Goal: Task Accomplishment & Management: Manage account settings

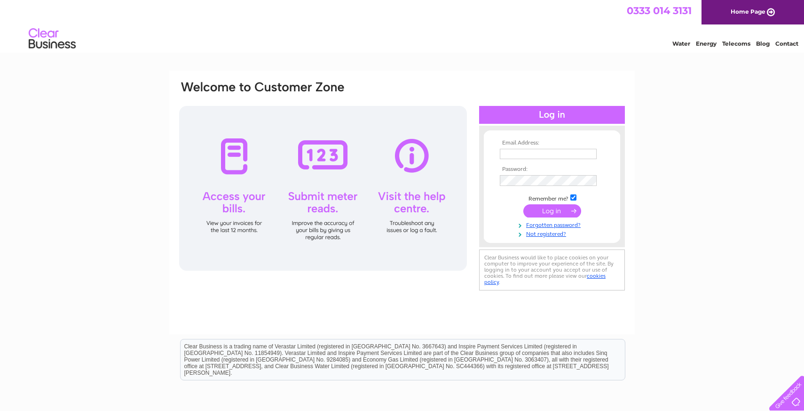
drag, startPoint x: 541, startPoint y: 136, endPoint x: 536, endPoint y: 148, distance: 13.5
click at [541, 136] on div "Email Address: Password:" at bounding box center [552, 186] width 146 height 103
click at [537, 150] on input "text" at bounding box center [548, 154] width 97 height 10
type input "john_richardson@outlook.com"
click at [552, 211] on input "submit" at bounding box center [552, 211] width 58 height 13
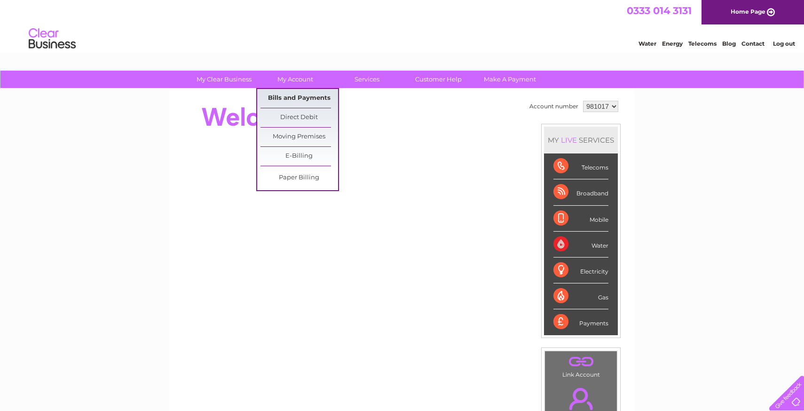
click at [290, 96] on link "Bills and Payments" at bounding box center [300, 98] width 78 height 19
click at [301, 74] on link "My Account" at bounding box center [296, 79] width 78 height 17
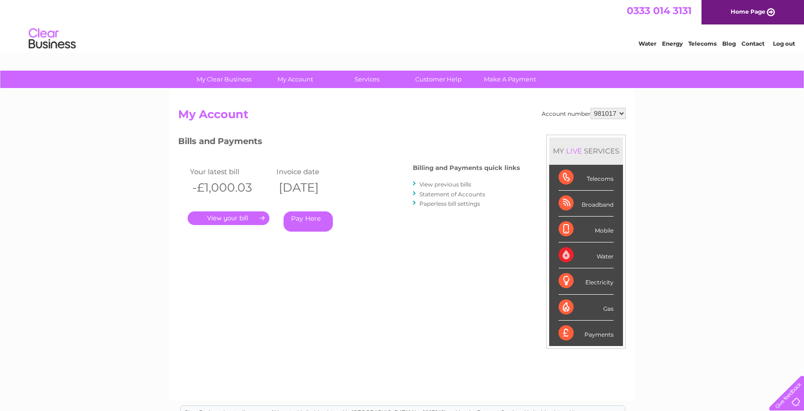
click at [302, 218] on link "Pay Here" at bounding box center [308, 221] width 49 height 20
click at [442, 78] on link "Customer Help" at bounding box center [439, 79] width 78 height 17
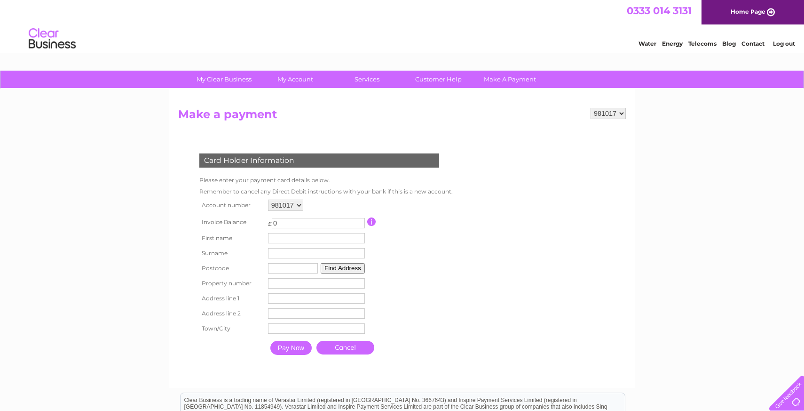
click at [376, 219] on input "button" at bounding box center [371, 221] width 9 height 8
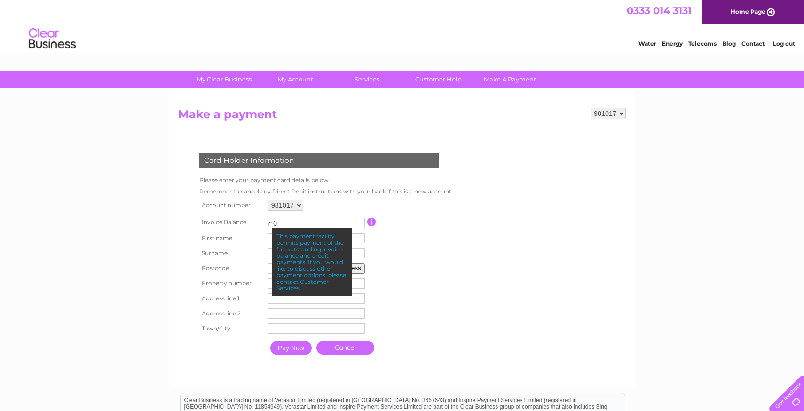
click at [333, 222] on input "0" at bounding box center [318, 223] width 93 height 10
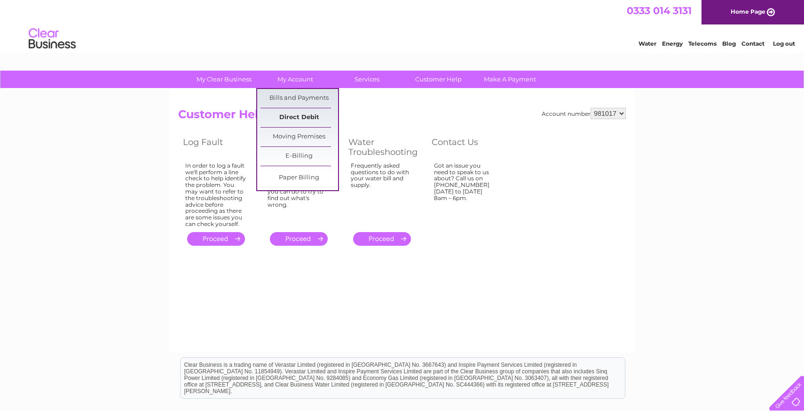
click at [298, 120] on link "Direct Debit" at bounding box center [300, 117] width 78 height 19
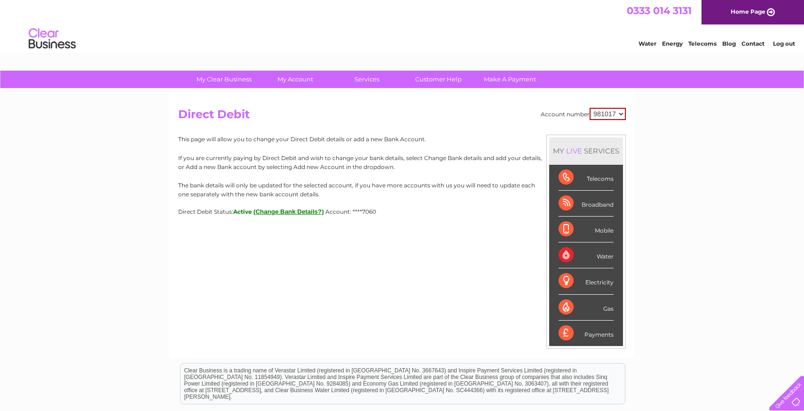
click at [280, 211] on button "(Change Bank Details?)" at bounding box center [288, 211] width 71 height 7
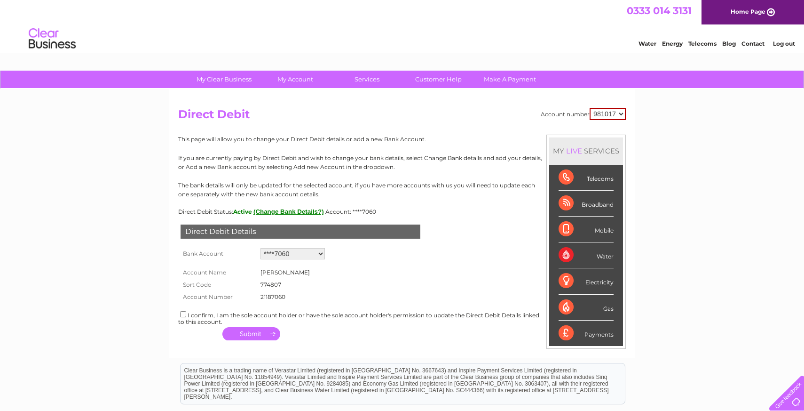
click at [182, 311] on input "checkbox" at bounding box center [183, 314] width 6 height 6
checkbox input "true"
click at [253, 330] on button "button" at bounding box center [251, 333] width 58 height 13
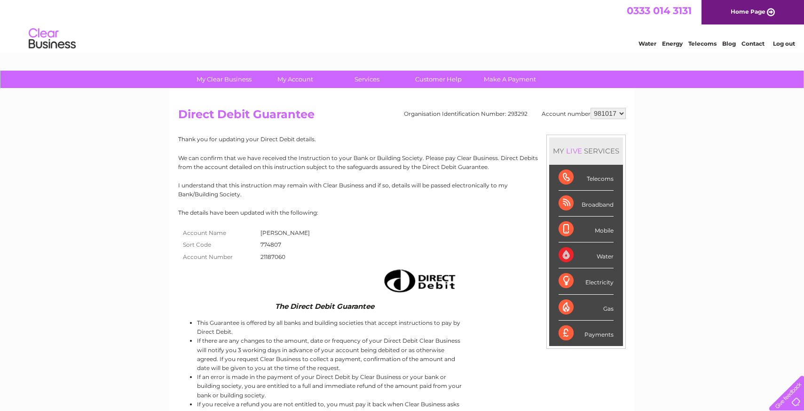
click at [57, 40] on img at bounding box center [52, 38] width 48 height 29
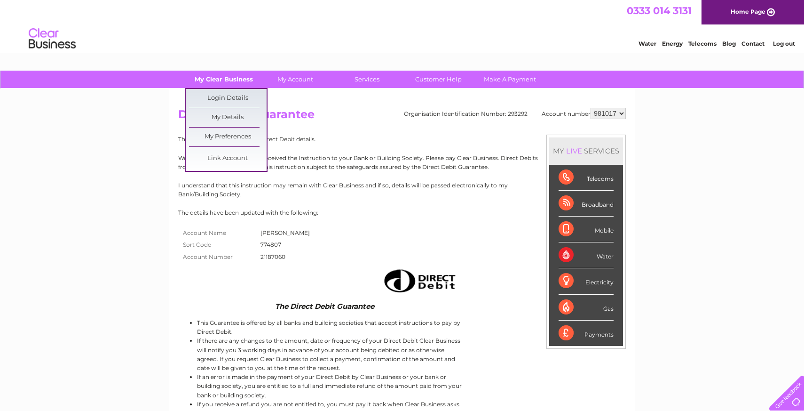
click at [218, 84] on link "My Clear Business" at bounding box center [224, 79] width 78 height 17
